Goal: Task Accomplishment & Management: Manage account settings

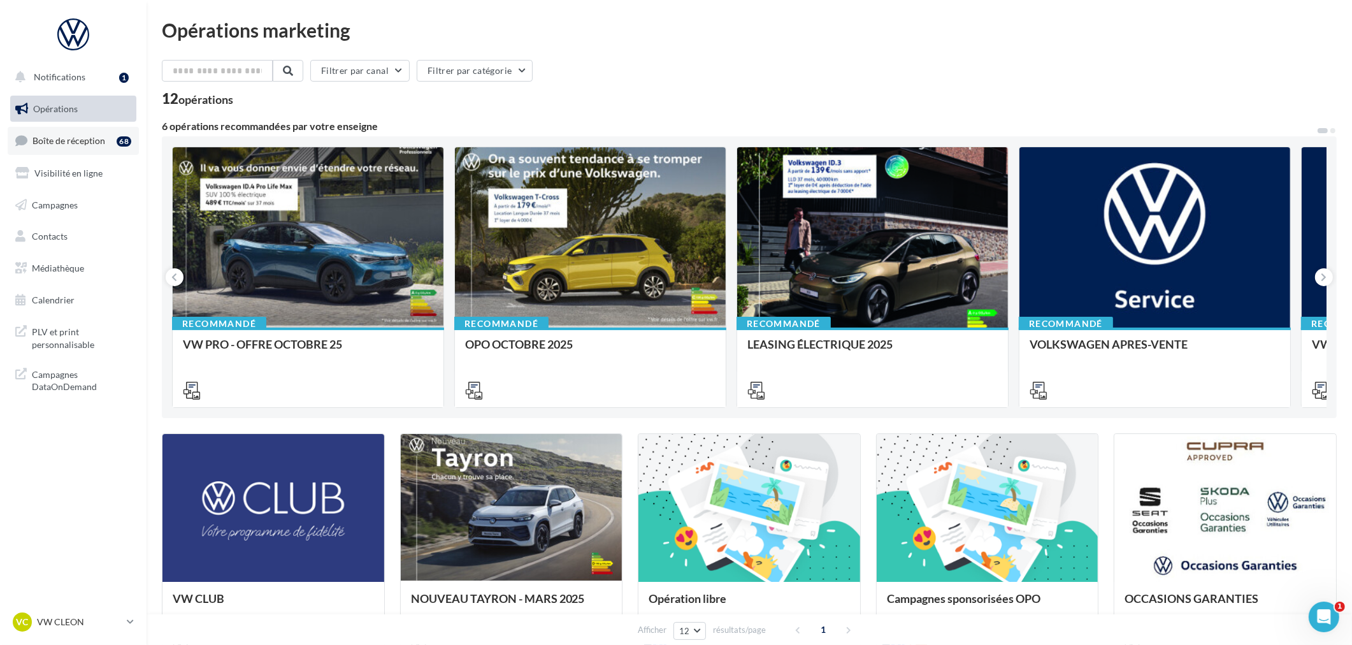
click at [105, 147] on link "Boîte de réception 68" at bounding box center [73, 140] width 131 height 27
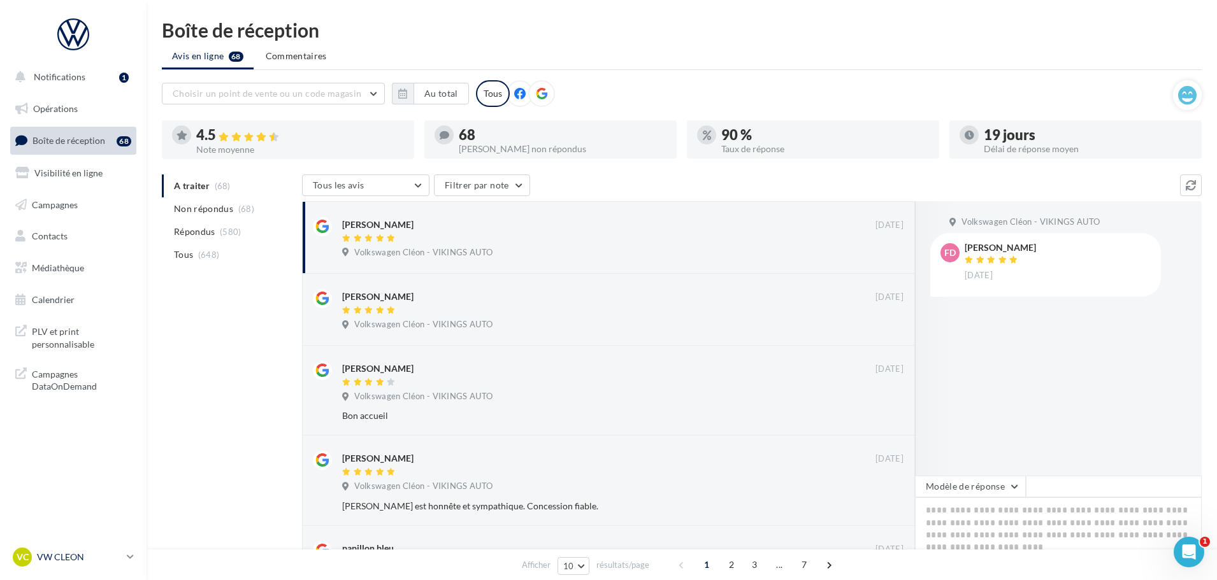
click at [68, 559] on p "VW CLEON" at bounding box center [79, 557] width 85 height 13
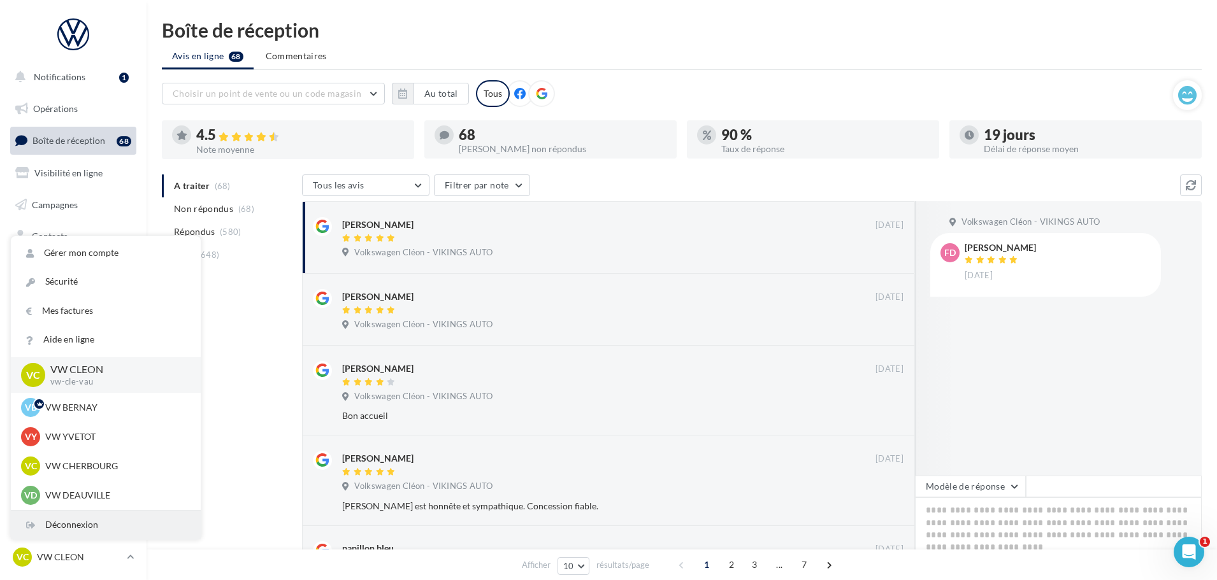
click at [73, 527] on div "Déconnexion" at bounding box center [106, 525] width 190 height 29
